Goal: Task Accomplishment & Management: Manage account settings

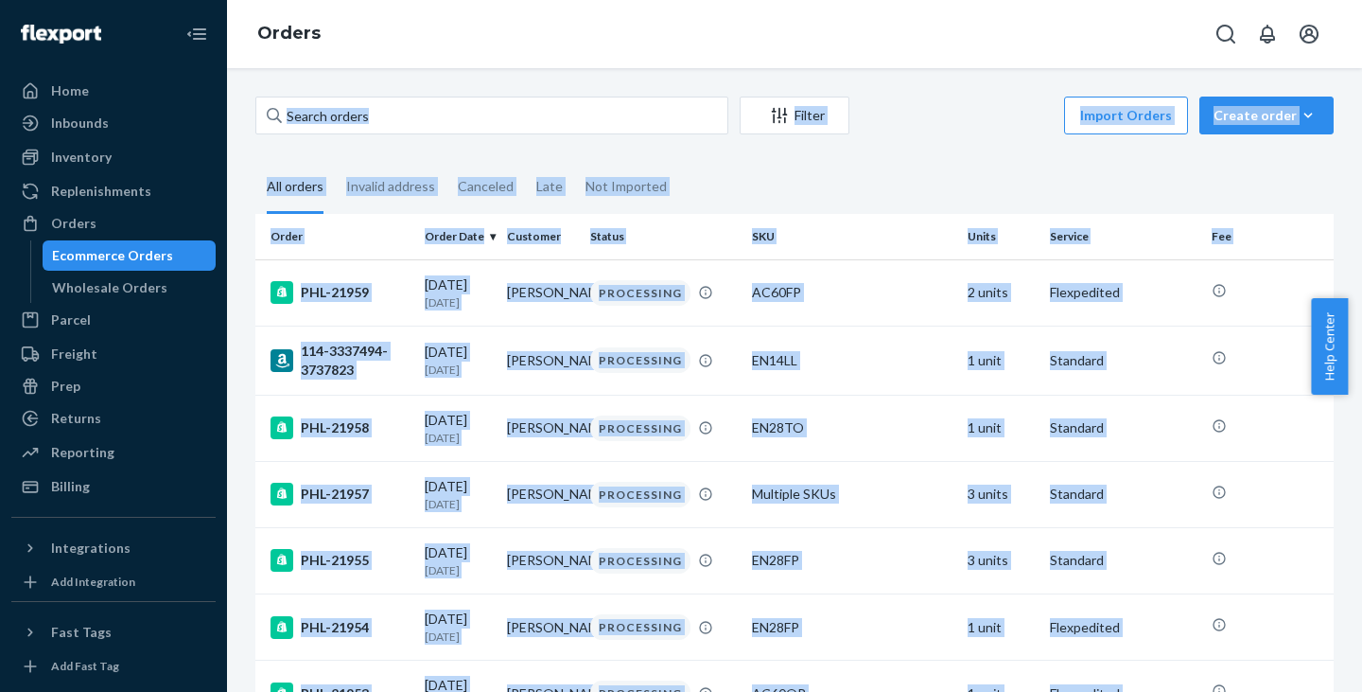
click at [510, 78] on div "Filter Import Orders Create order Ecommerce order Removal order All orders Inva…" at bounding box center [794, 380] width 1135 height 624
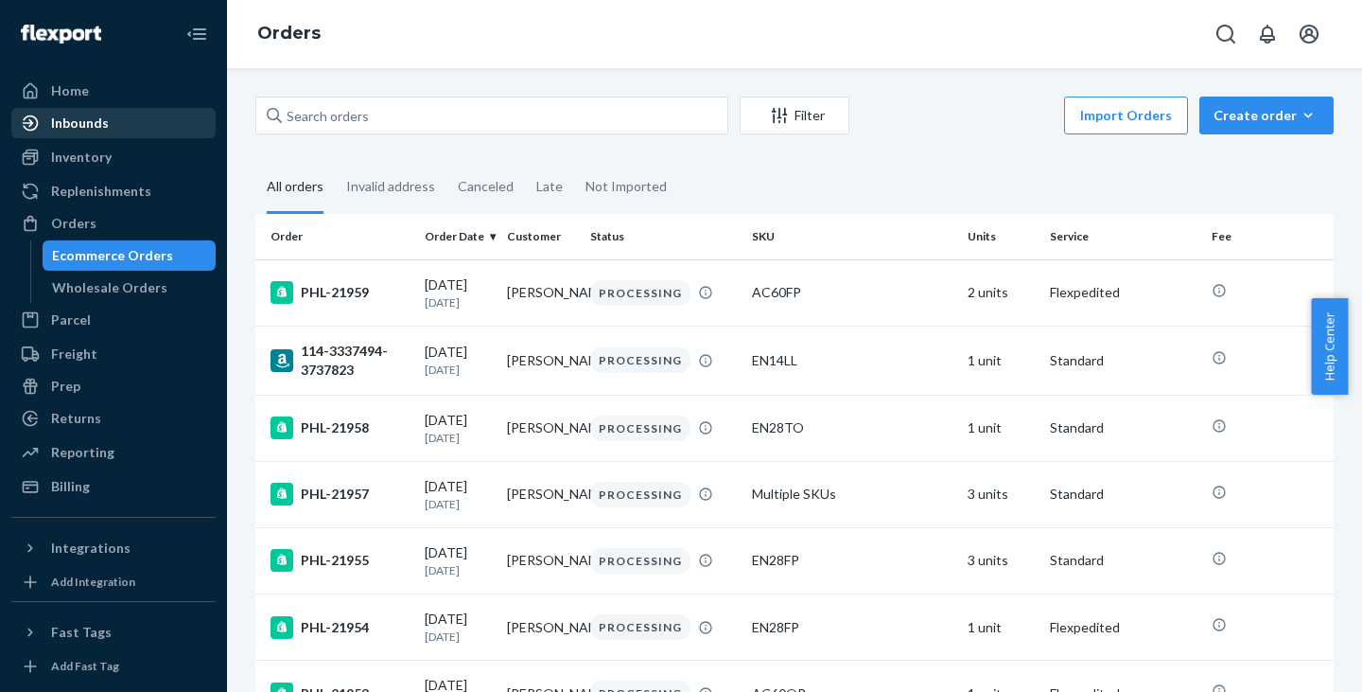
click at [151, 115] on div "Inbounds" at bounding box center [113, 123] width 201 height 26
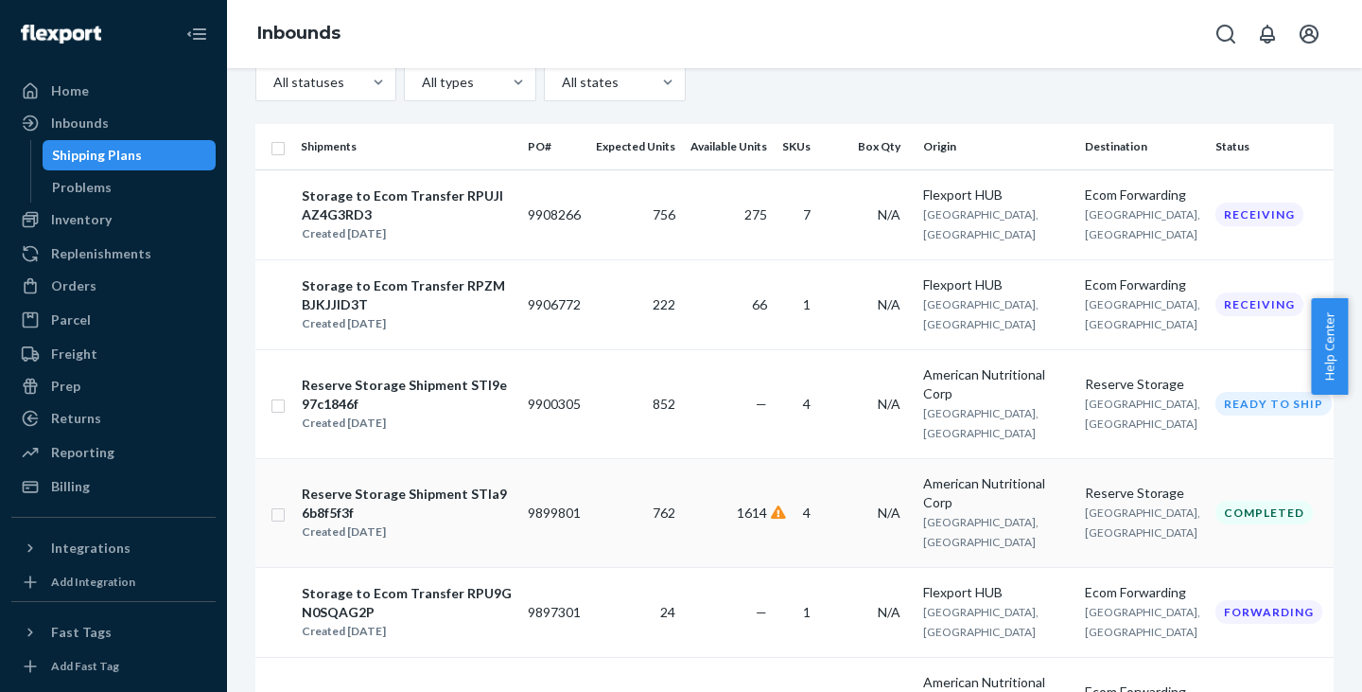
scroll to position [95, 0]
click at [512, 315] on div "Storage to Ecom Transfer RPZMBJKJJID3T" at bounding box center [407, 296] width 210 height 38
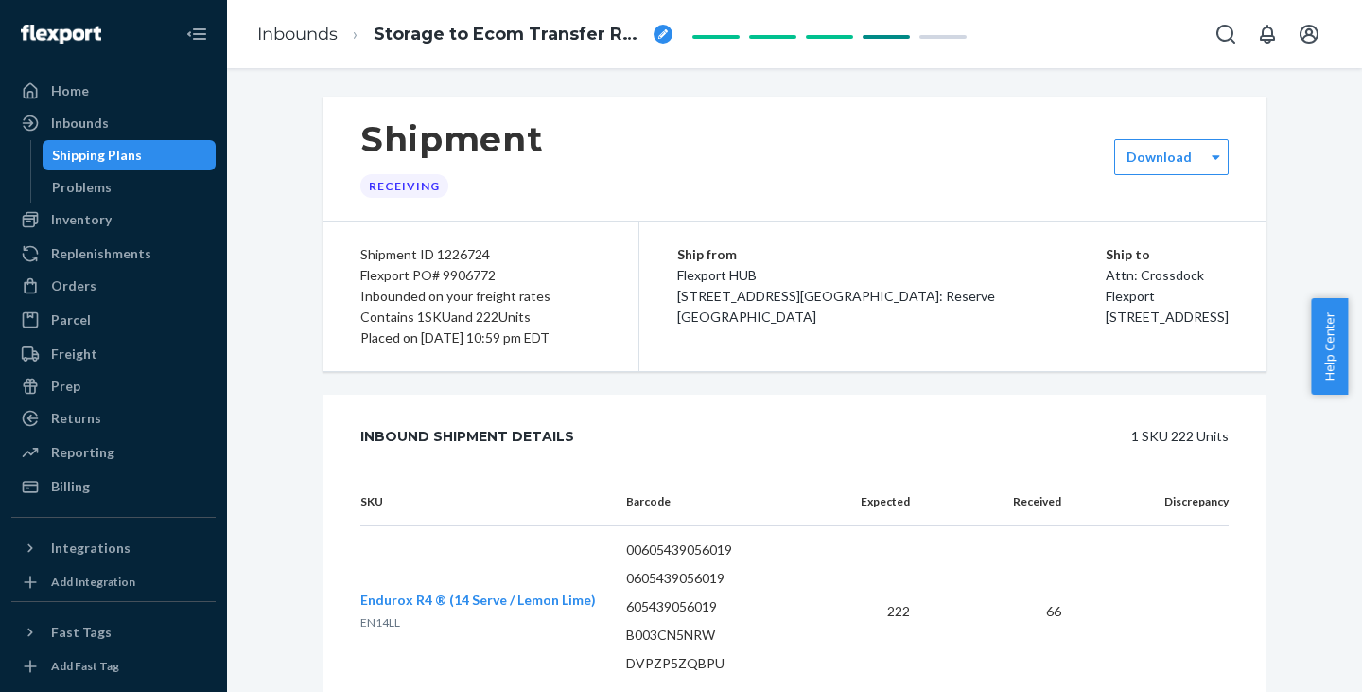
click at [164, 162] on div "Shipping Plans" at bounding box center [129, 155] width 170 height 26
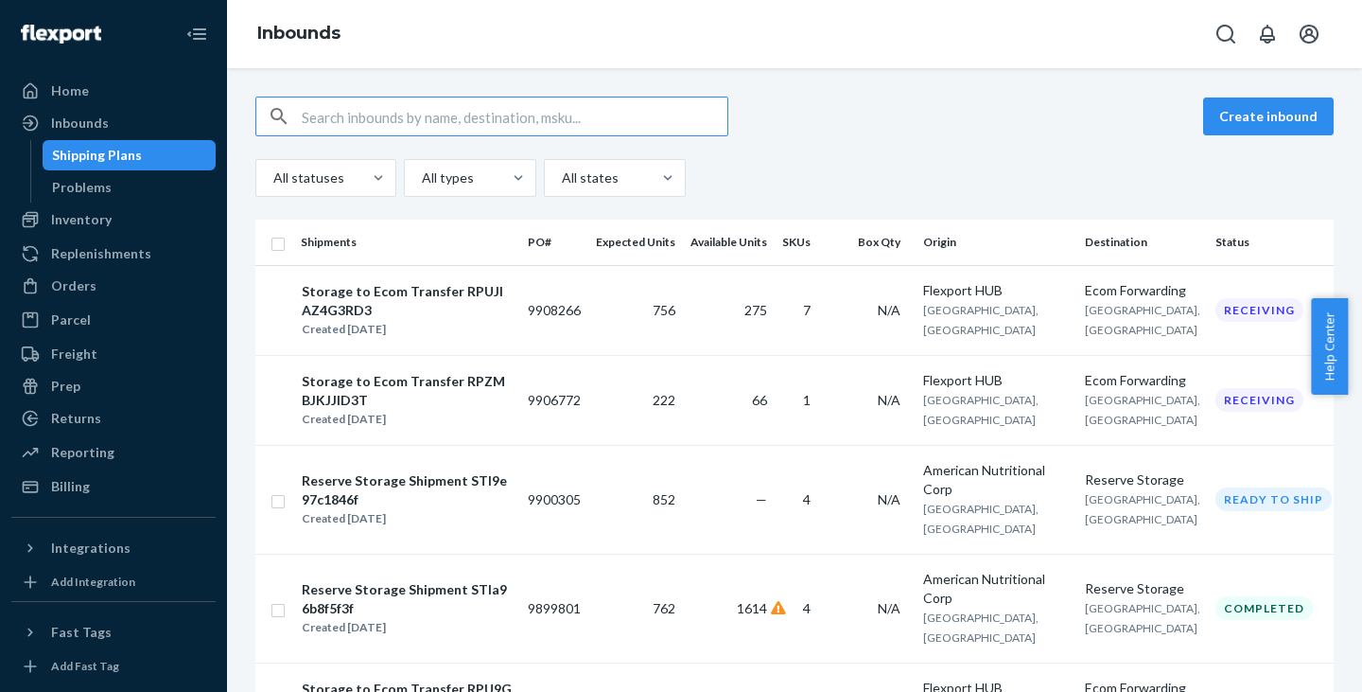
click at [1033, 113] on div "Create inbound" at bounding box center [794, 117] width 1079 height 40
click at [1034, 122] on div "Create inbound" at bounding box center [794, 117] width 1079 height 40
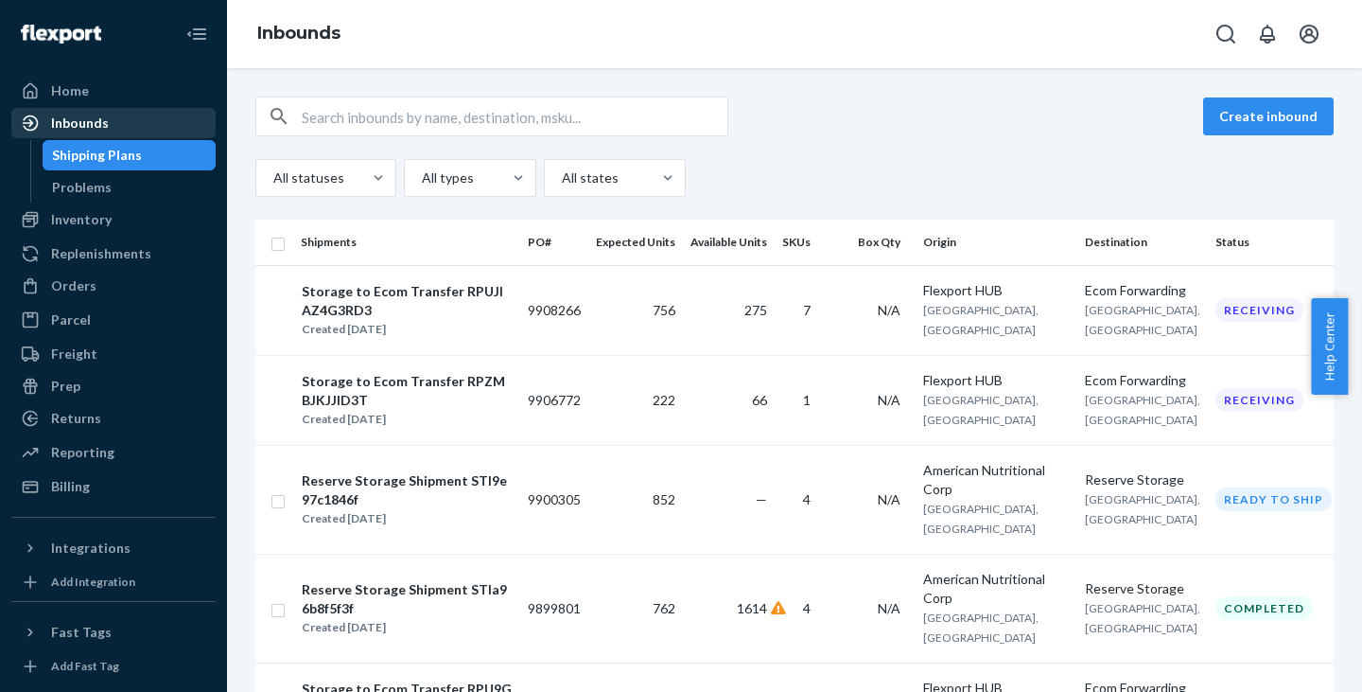
click at [63, 115] on div "Inbounds" at bounding box center [80, 123] width 58 height 19
click at [48, 94] on div at bounding box center [36, 90] width 30 height 19
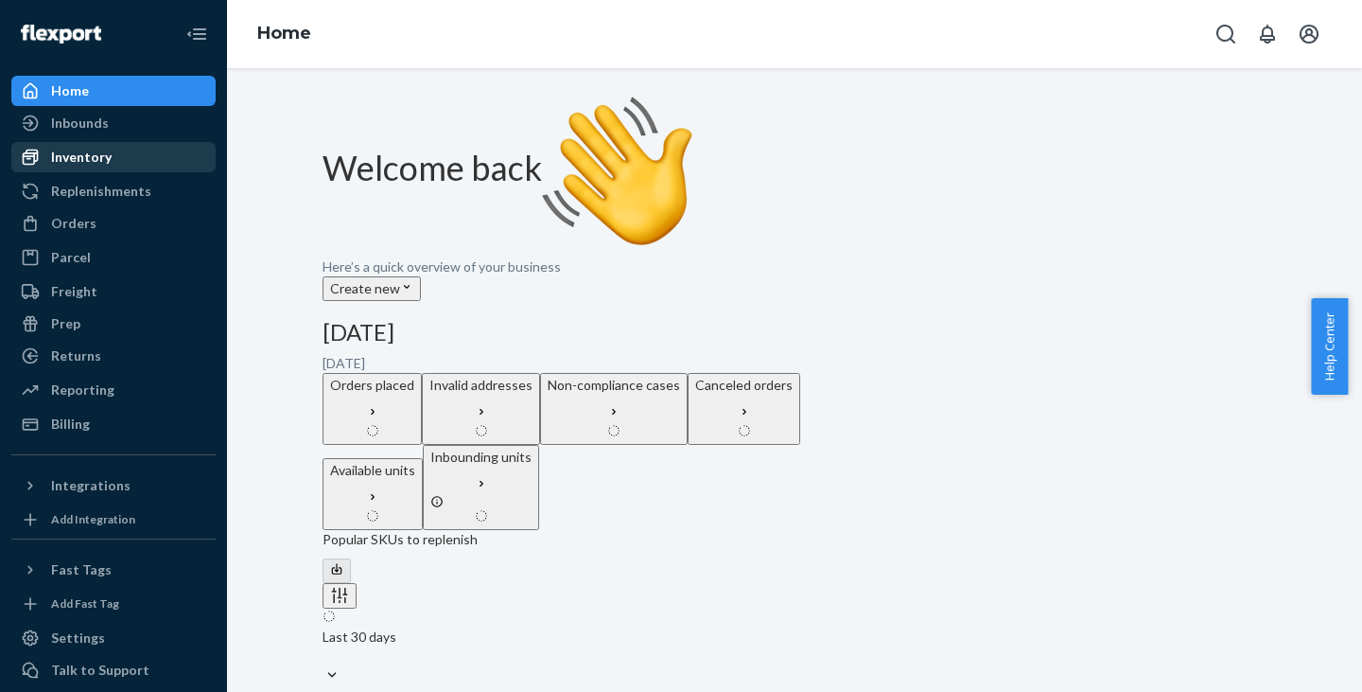
click at [67, 160] on div "Inventory" at bounding box center [81, 157] width 61 height 19
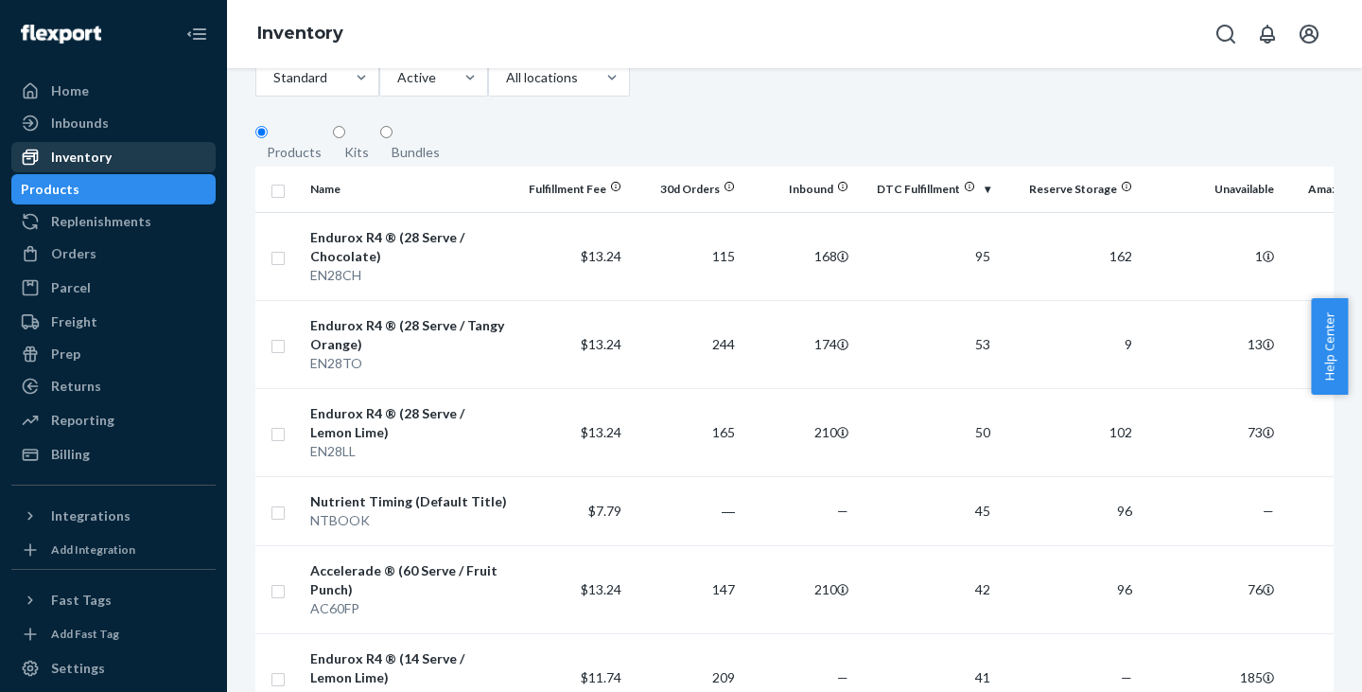
scroll to position [128, 0]
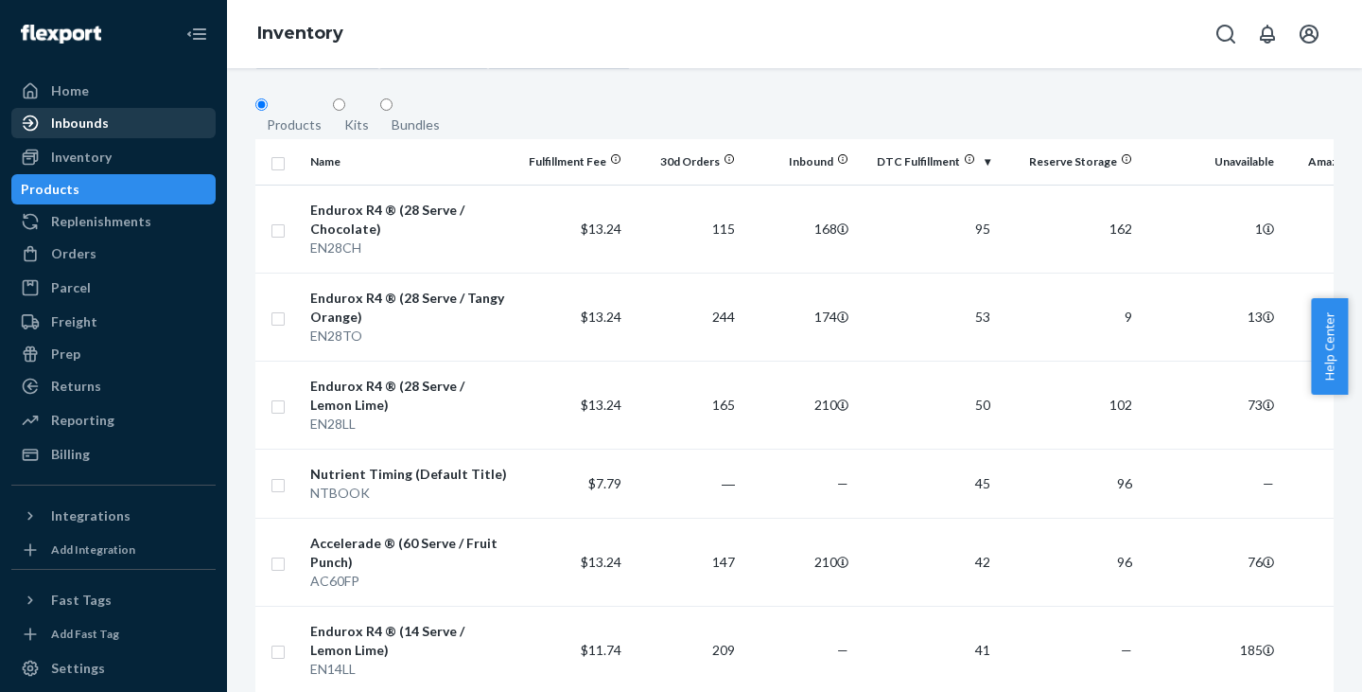
click at [55, 132] on div "Inbounds" at bounding box center [80, 123] width 58 height 19
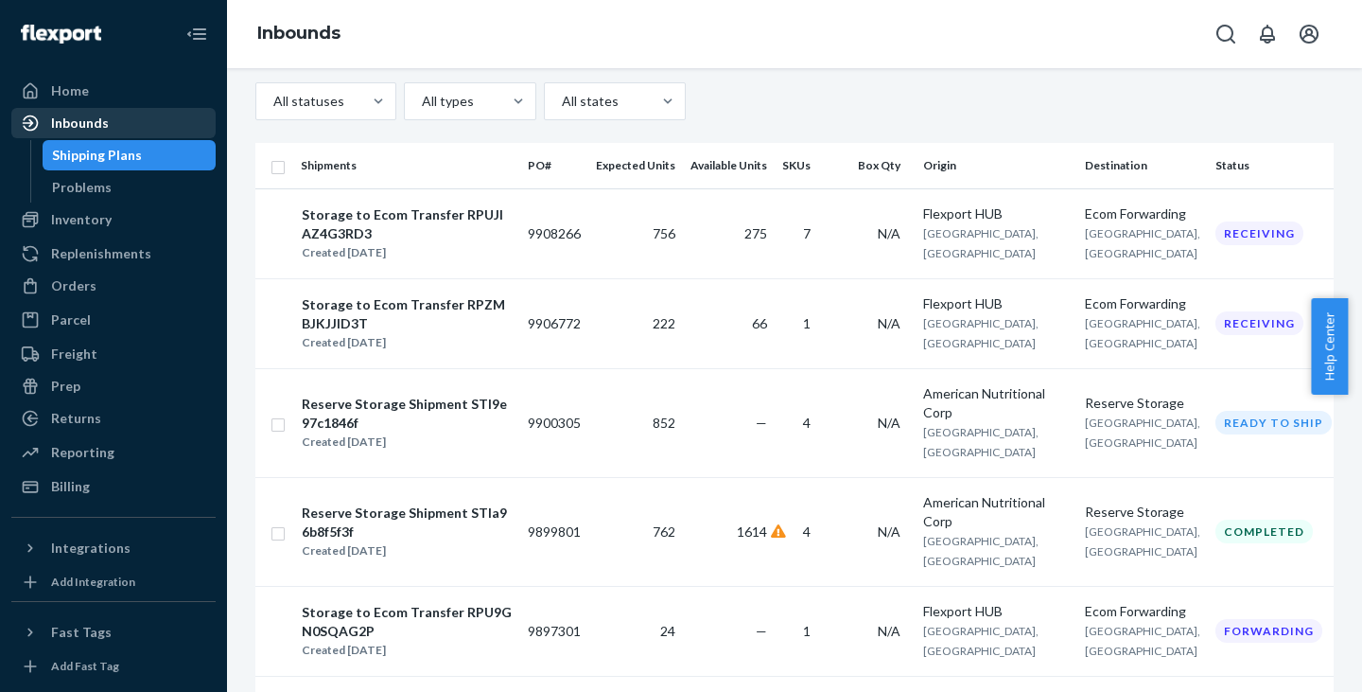
scroll to position [105, 0]
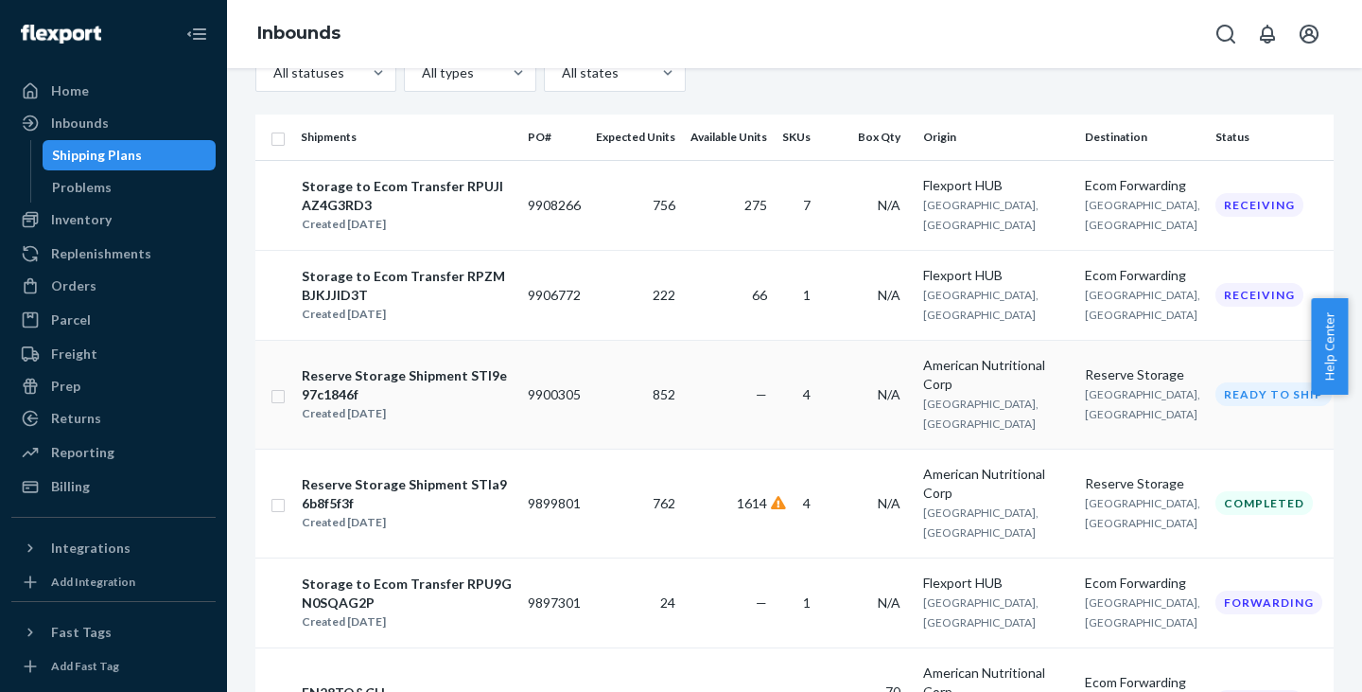
click at [1216, 432] on td "Ready to ship" at bounding box center [1277, 394] width 139 height 109
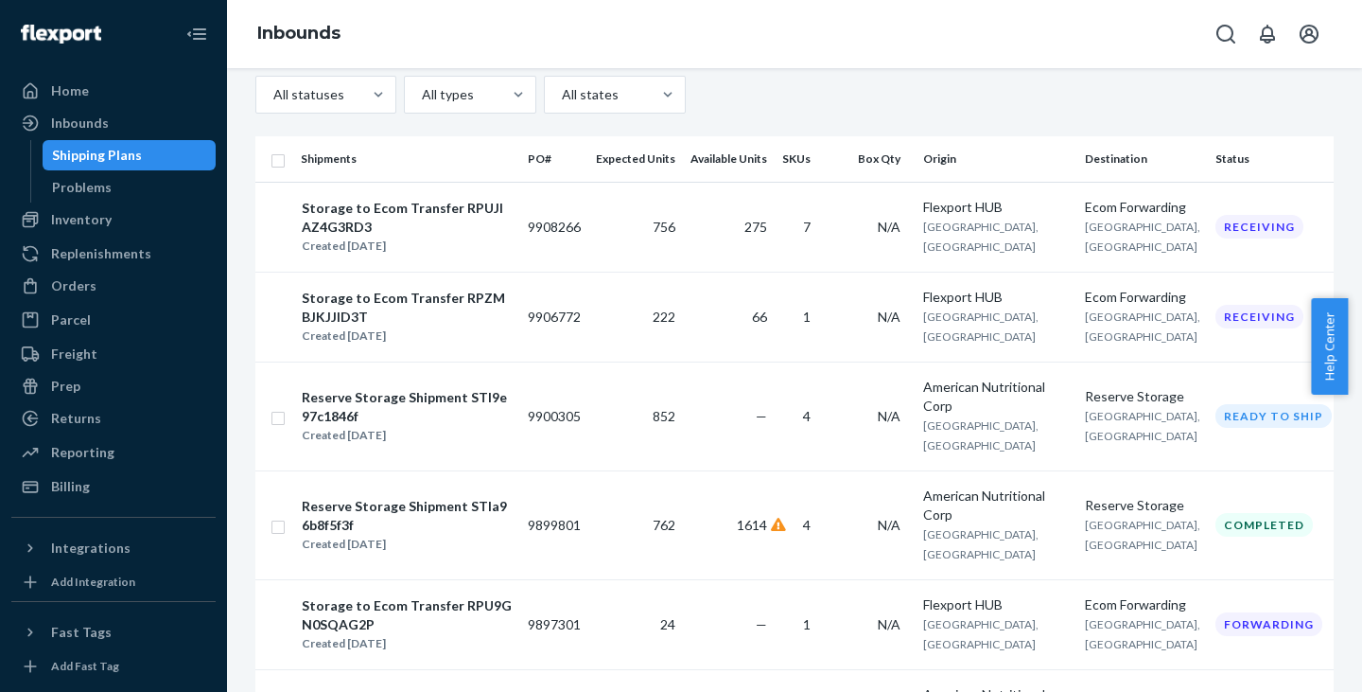
scroll to position [108, 0]
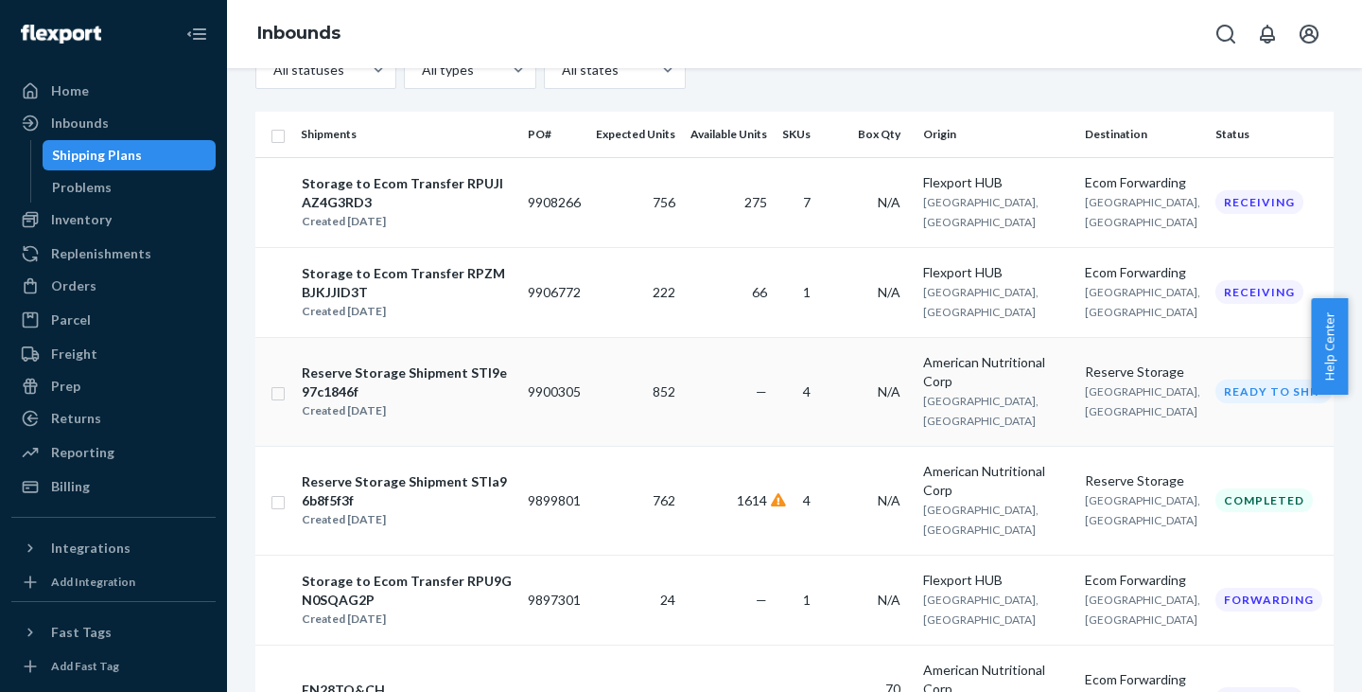
click at [283, 401] on input "checkbox" at bounding box center [278, 391] width 15 height 20
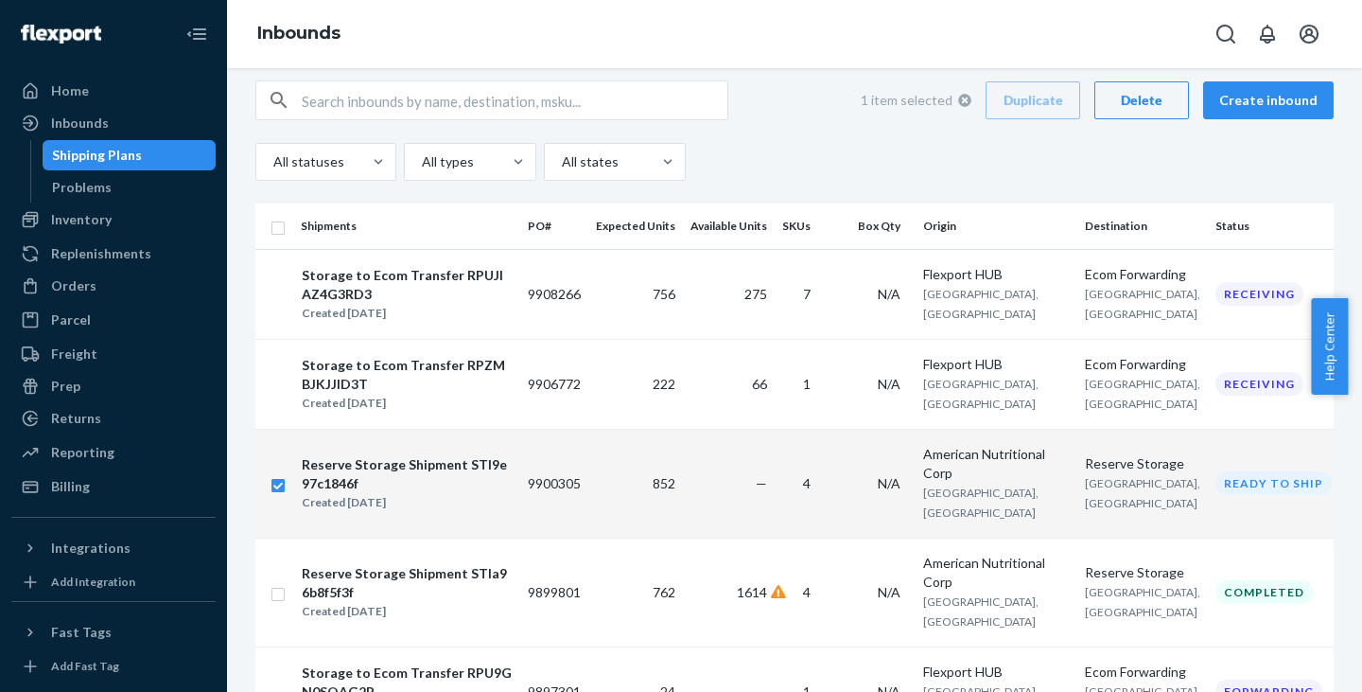
scroll to position [0, 0]
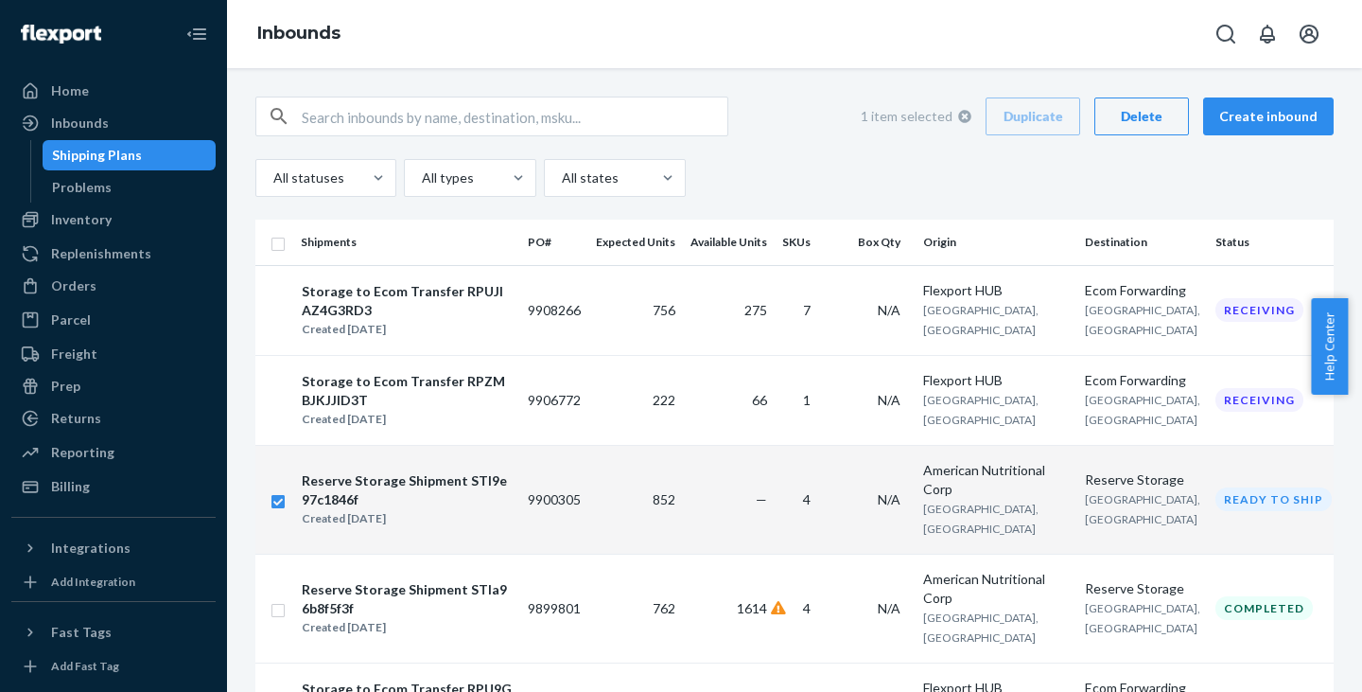
click at [1135, 117] on div "Delete" at bounding box center [1142, 116] width 62 height 19
checkbox input "false"
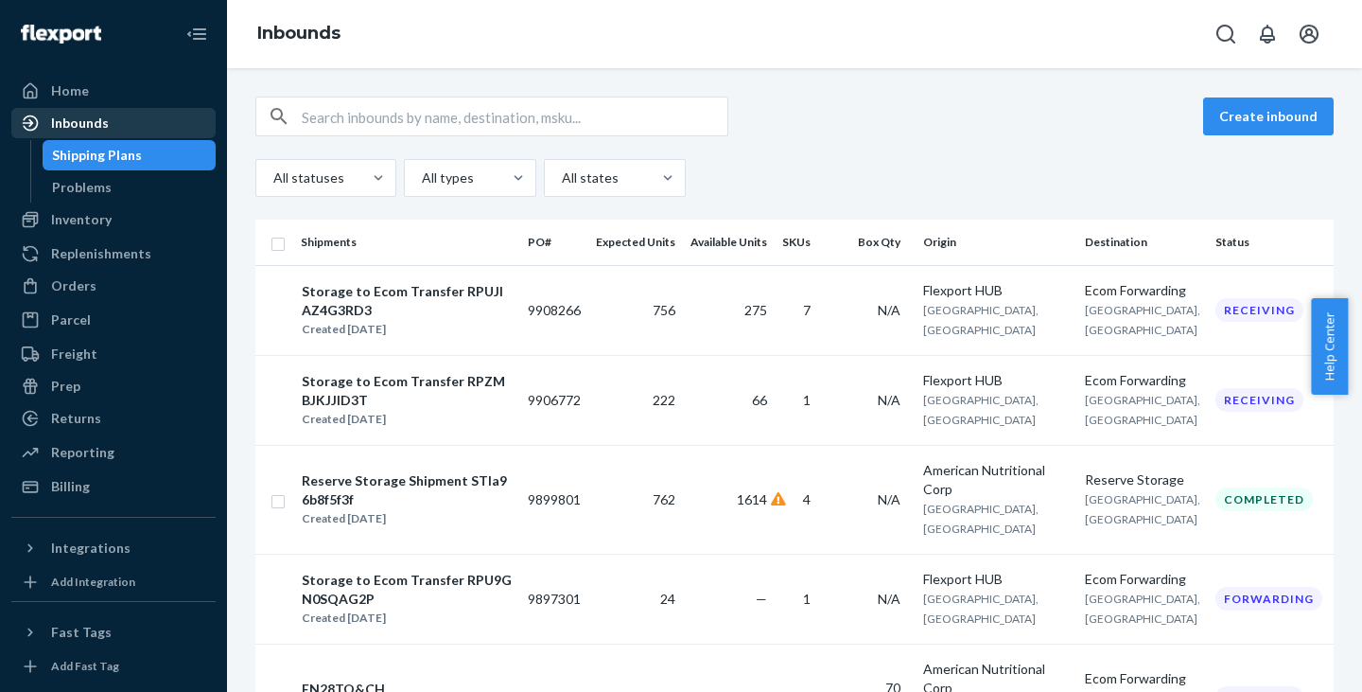
click at [55, 122] on div "Inbounds" at bounding box center [80, 123] width 58 height 19
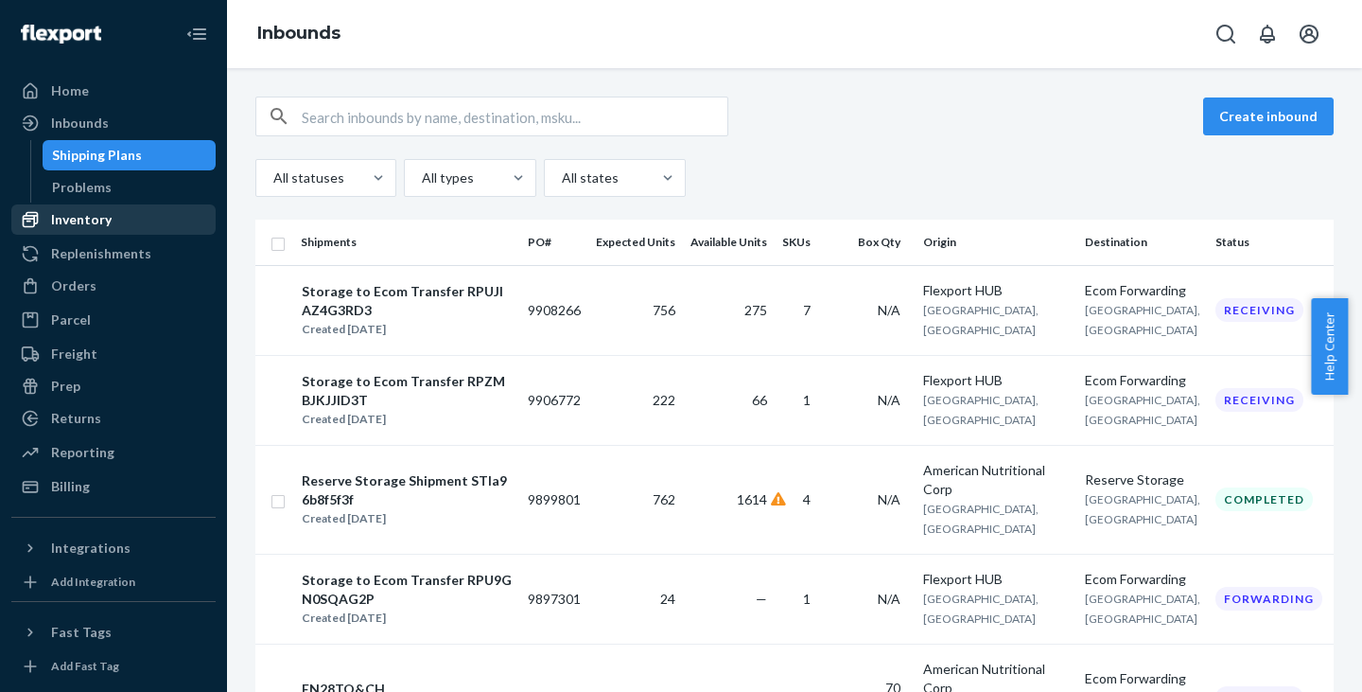
click at [74, 220] on div "Inventory" at bounding box center [81, 219] width 61 height 19
